Goal: Transaction & Acquisition: Download file/media

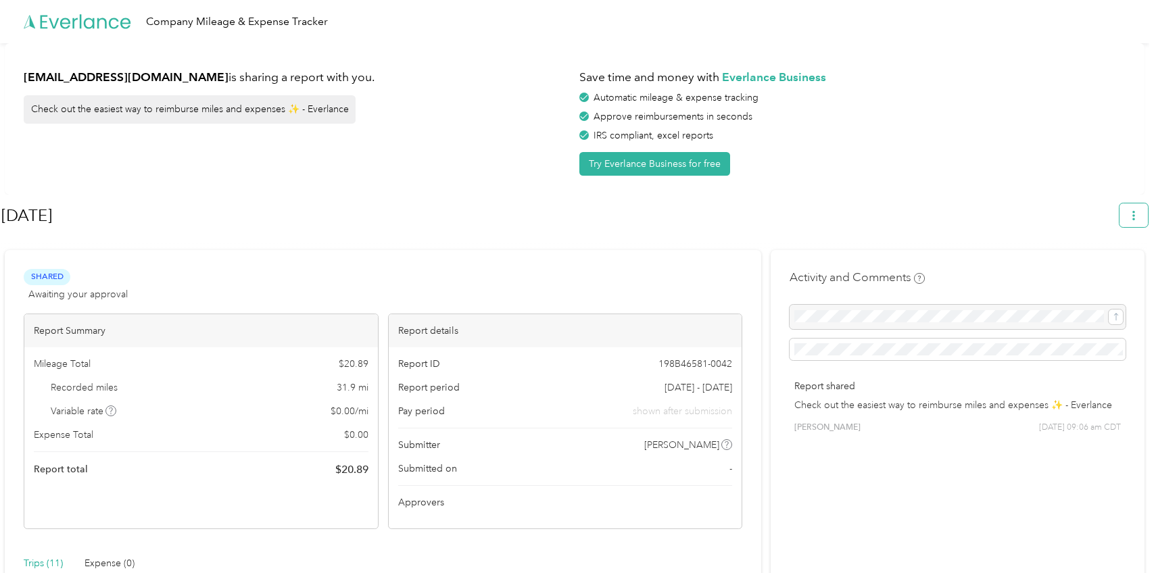
click at [1135, 217] on button "button" at bounding box center [1134, 216] width 28 height 24
click at [1108, 272] on span "Download" at bounding box center [1102, 279] width 45 height 14
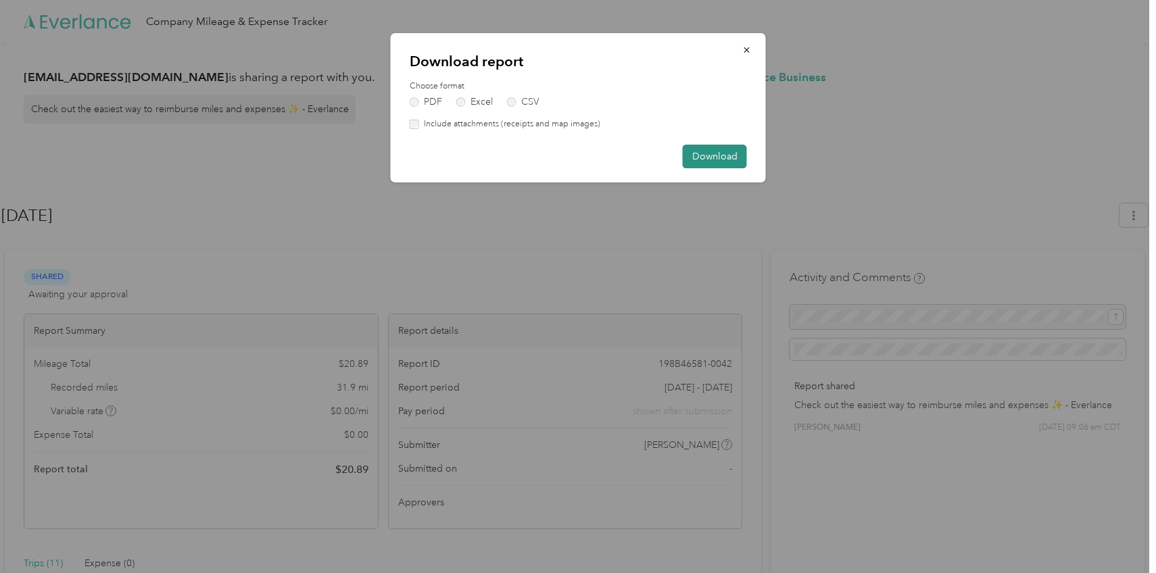
click at [736, 154] on button "Download" at bounding box center [715, 157] width 64 height 24
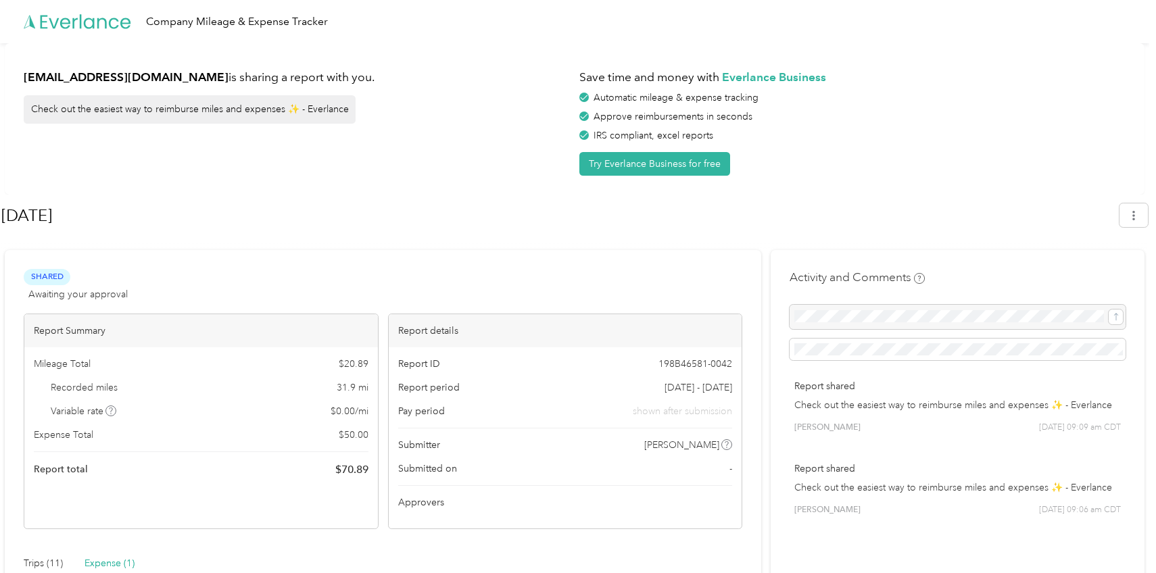
scroll to position [5, 0]
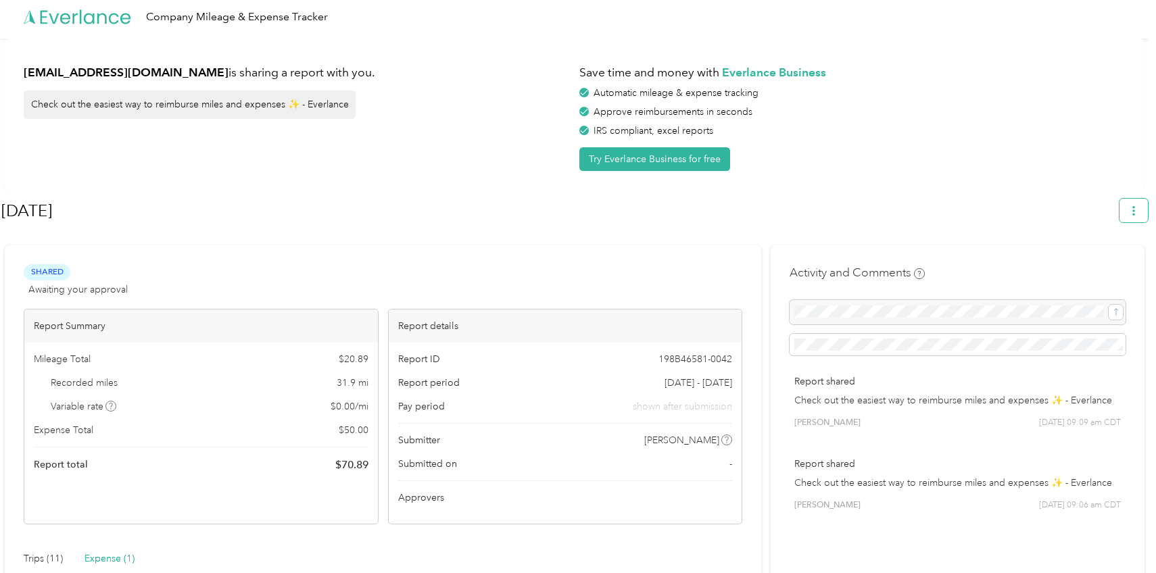
click at [1139, 213] on icon "button" at bounding box center [1133, 210] width 9 height 9
click at [1083, 267] on span "Download" at bounding box center [1102, 274] width 45 height 14
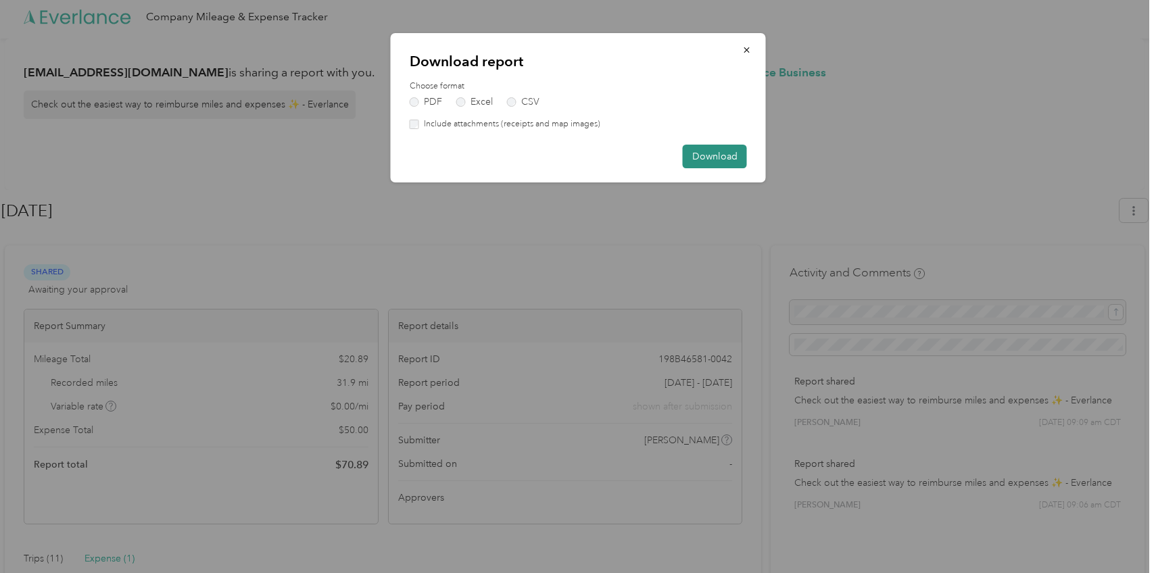
click at [723, 163] on button "Download" at bounding box center [715, 157] width 64 height 24
